Goal: Task Accomplishment & Management: Use online tool/utility

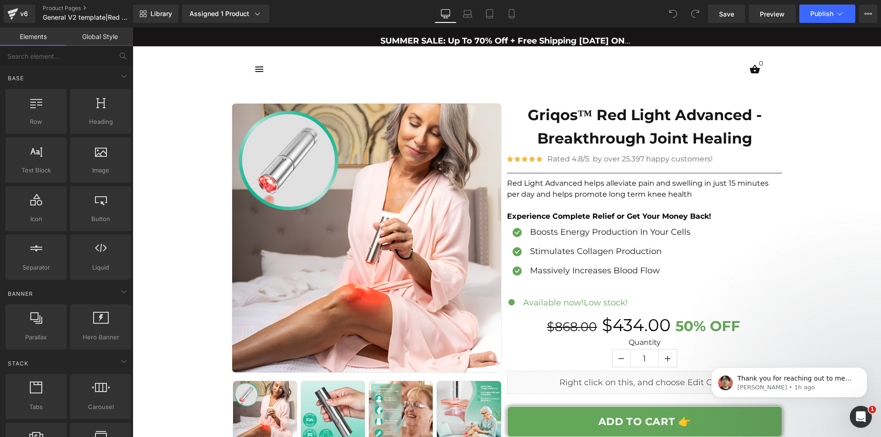
click at [512, 36] on strong "SUMMER SALE: Up To 70% Off + Free Shipping [DATE] ONLY!" at bounding box center [508, 41] width 257 height 10
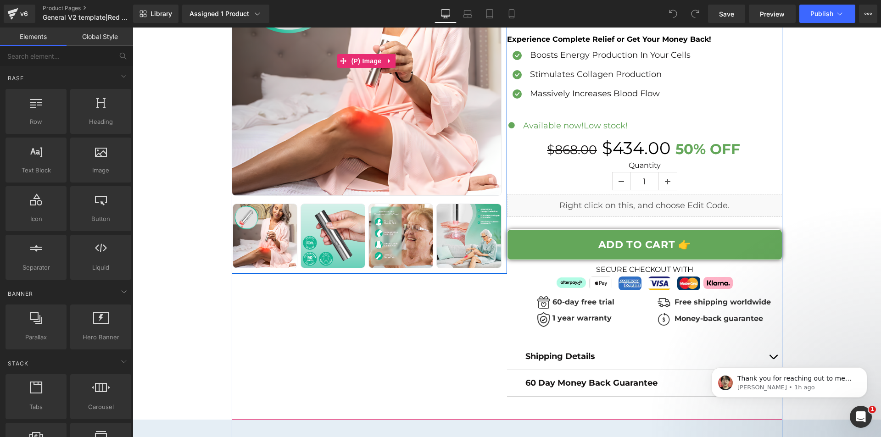
scroll to position [184, 0]
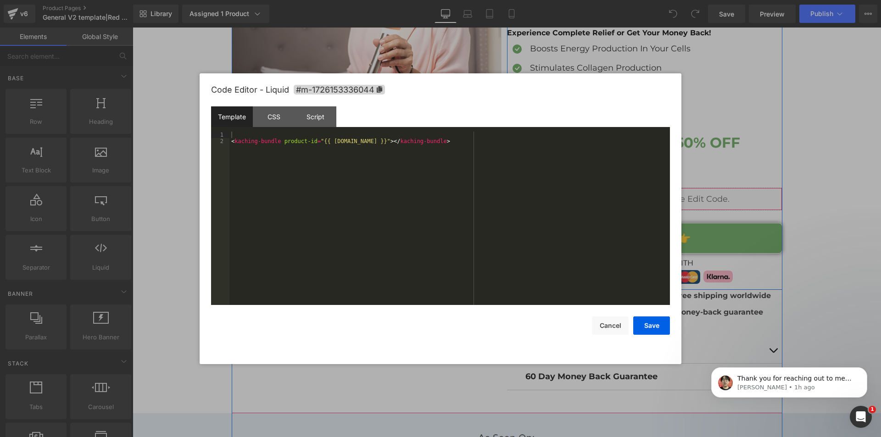
click at [654, 195] on div "Liquid" at bounding box center [644, 199] width 275 height 23
click at [289, 112] on div "CSS" at bounding box center [274, 116] width 42 height 21
drag, startPoint x: 314, startPoint y: 117, endPoint x: 330, endPoint y: 125, distance: 18.1
click at [315, 117] on div "Script" at bounding box center [316, 116] width 42 height 21
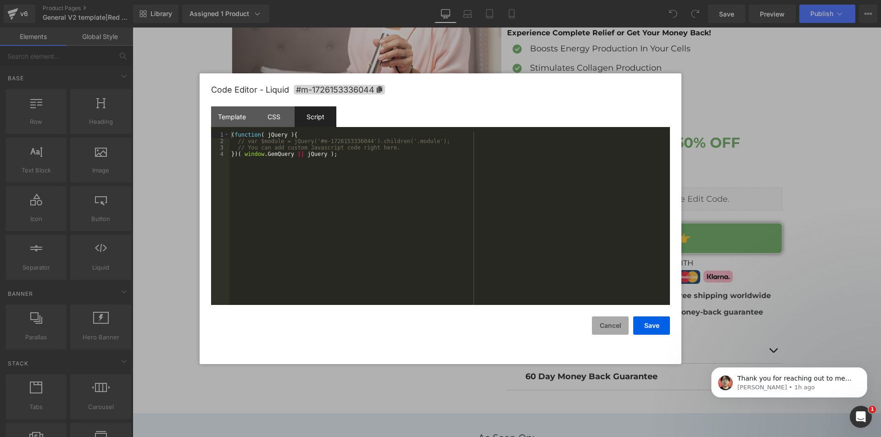
click at [611, 331] on button "Cancel" at bounding box center [610, 326] width 37 height 18
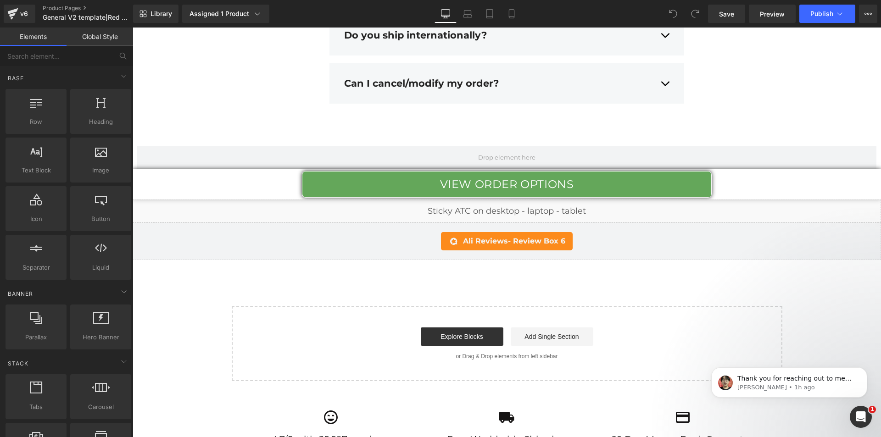
scroll to position [3744, 0]
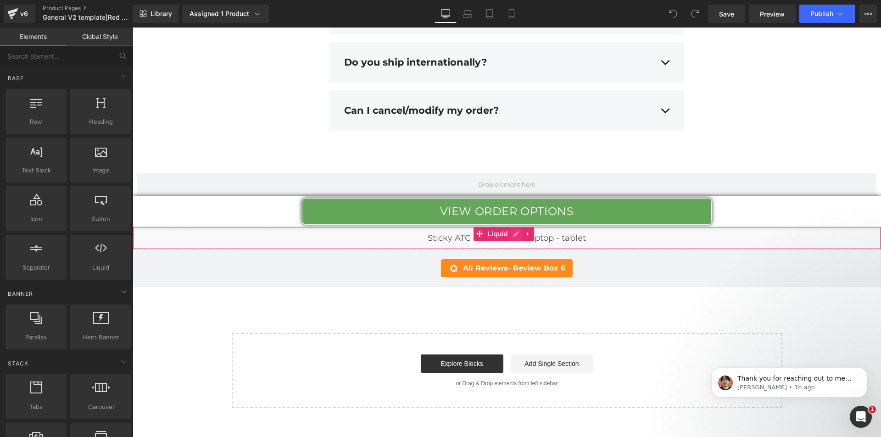
click at [520, 227] on div "Liquid" at bounding box center [507, 238] width 748 height 23
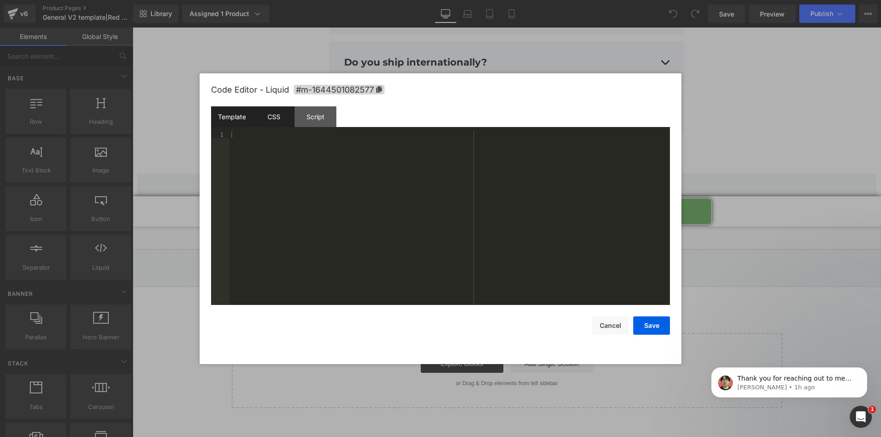
click at [280, 124] on div "CSS" at bounding box center [274, 116] width 42 height 21
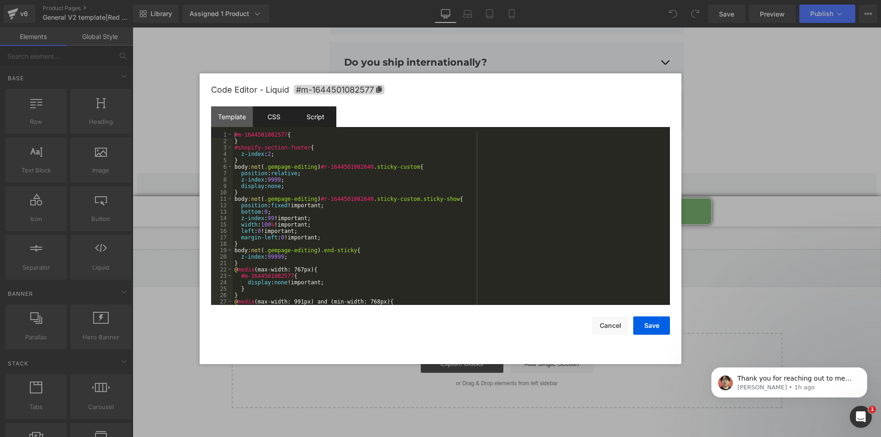
click at [317, 118] on div "Script" at bounding box center [316, 116] width 42 height 21
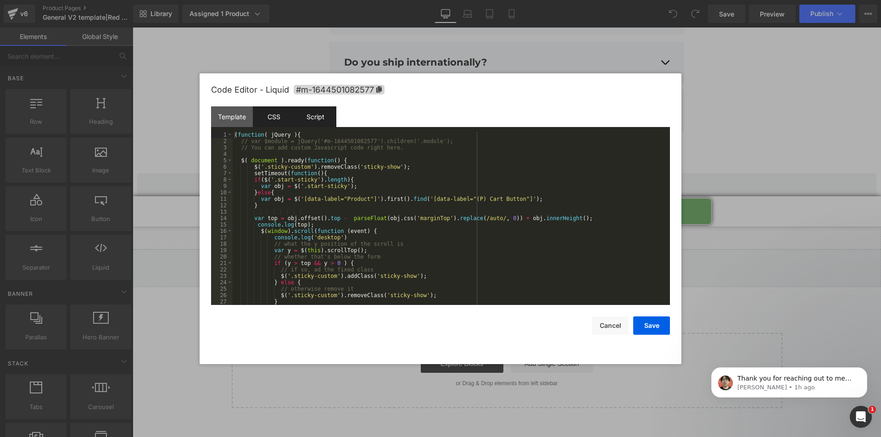
click at [258, 122] on div "CSS" at bounding box center [274, 116] width 42 height 21
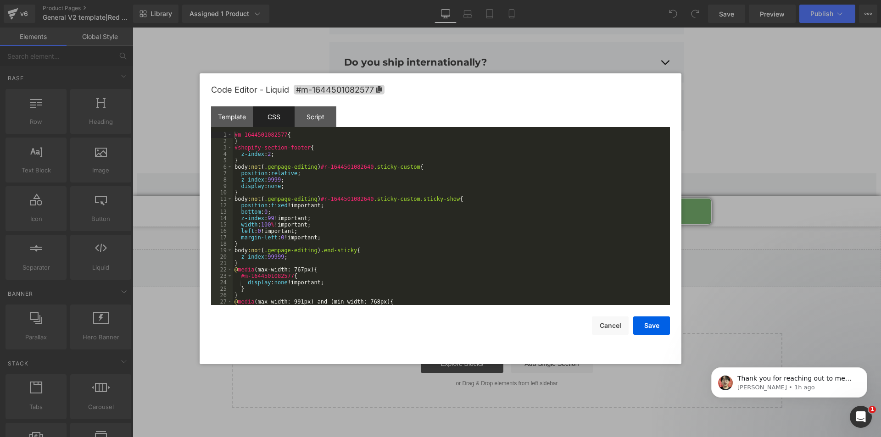
scroll to position [109, 0]
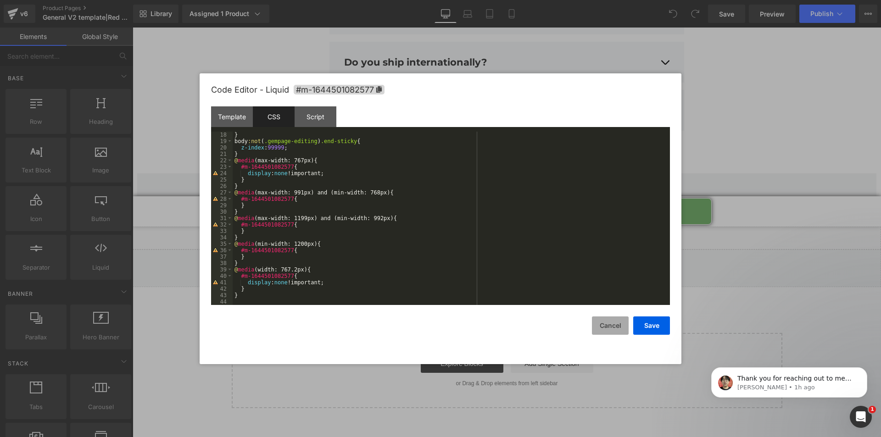
click at [593, 326] on button "Cancel" at bounding box center [610, 326] width 37 height 18
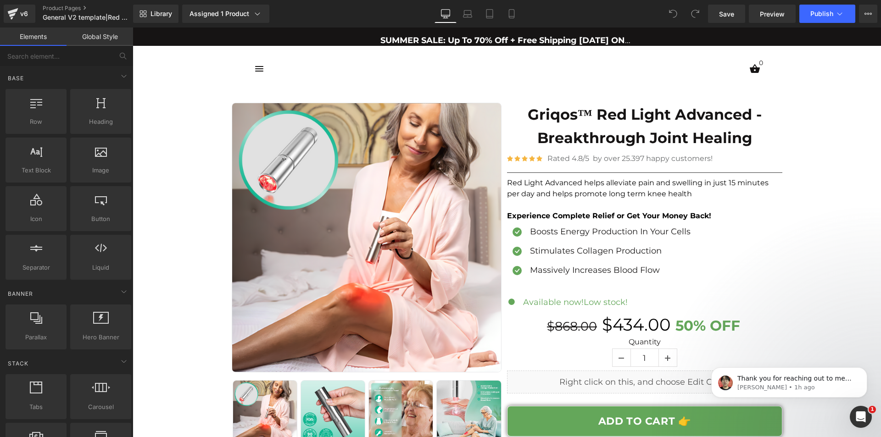
scroll to position [0, 0]
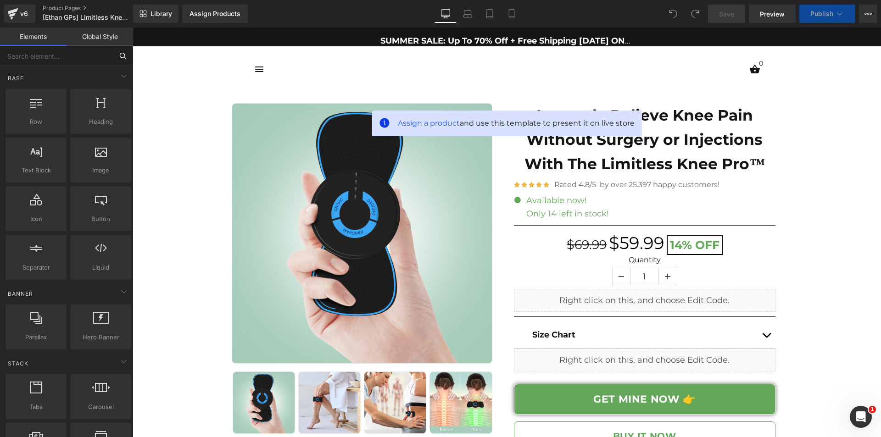
click at [47, 56] on input "text" at bounding box center [56, 56] width 113 height 20
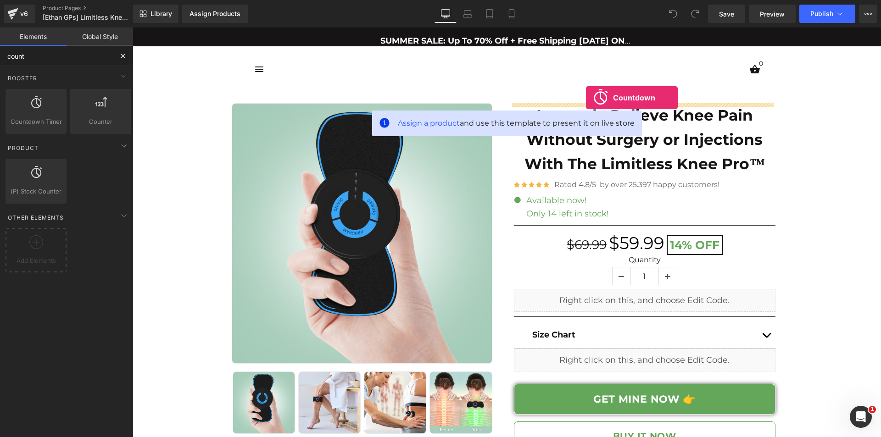
drag, startPoint x: 193, startPoint y: 149, endPoint x: 586, endPoint y: 98, distance: 396.6
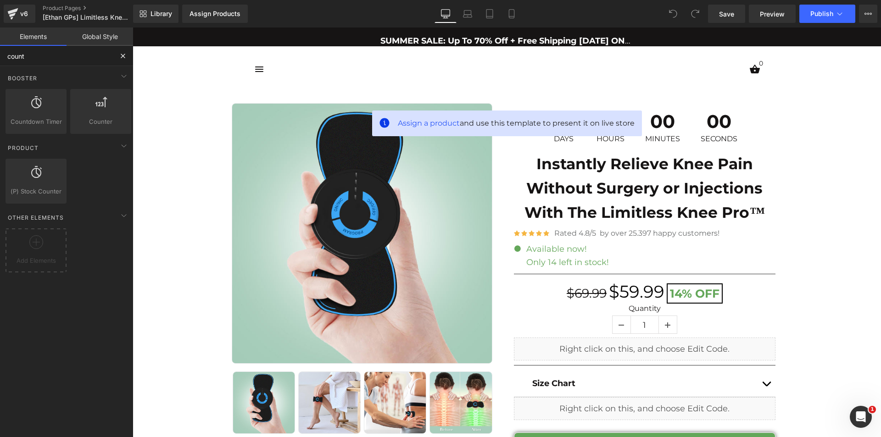
type input "count"
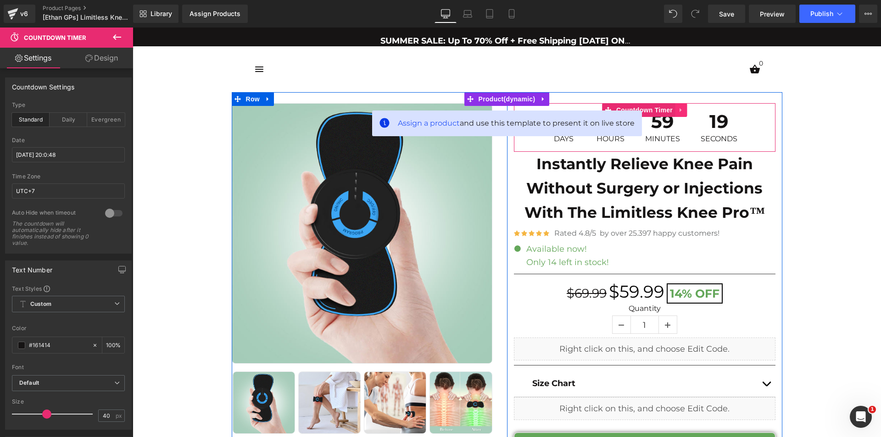
click at [681, 111] on icon at bounding box center [681, 110] width 6 height 7
click at [684, 111] on icon at bounding box center [687, 110] width 6 height 7
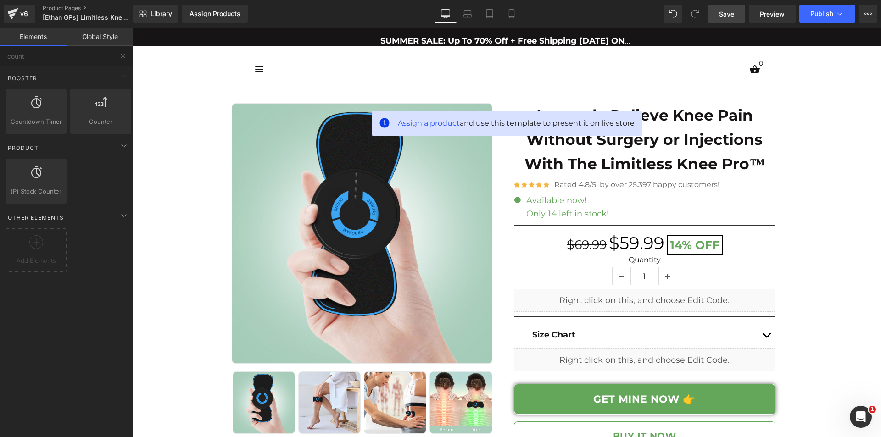
click at [731, 11] on span "Save" at bounding box center [726, 14] width 15 height 10
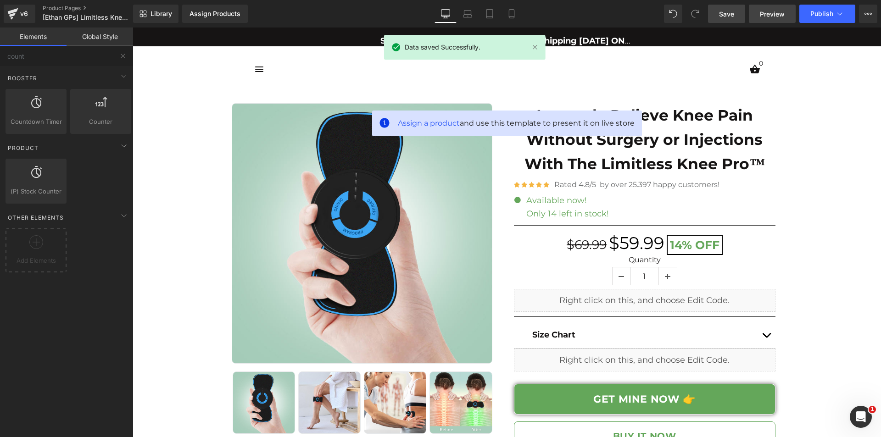
click at [763, 17] on span "Preview" at bounding box center [772, 14] width 25 height 10
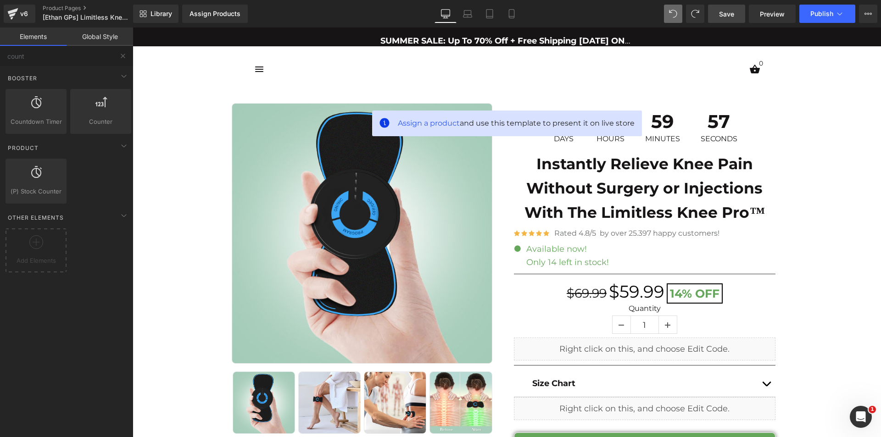
click at [735, 13] on link "Save" at bounding box center [726, 14] width 37 height 18
